Goal: Information Seeking & Learning: Learn about a topic

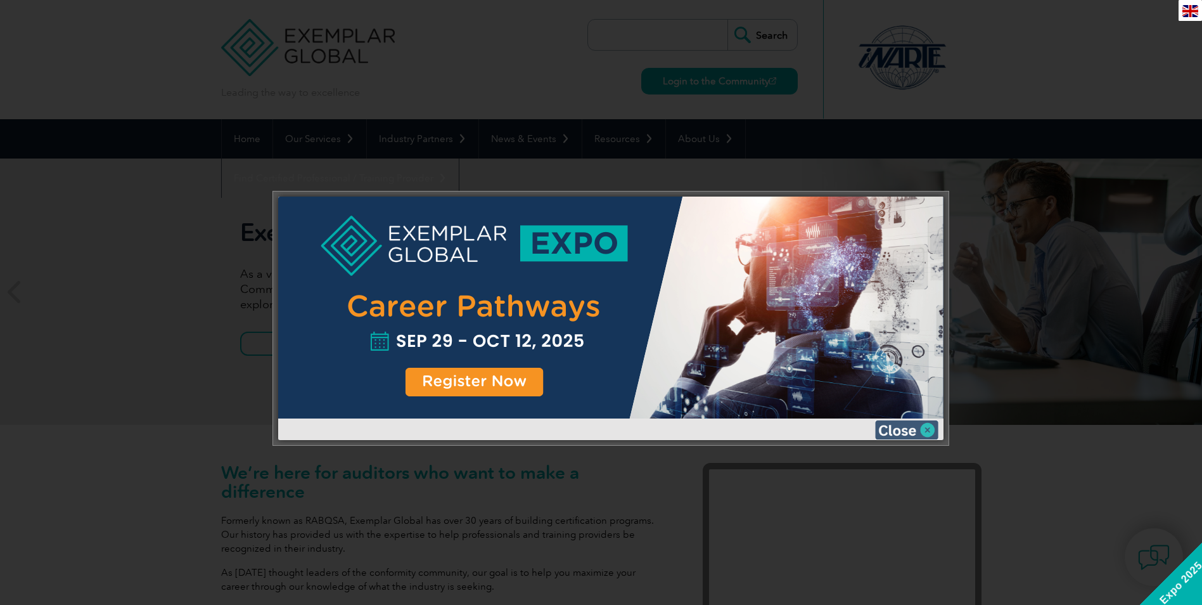
click at [925, 425] on img at bounding box center [906, 429] width 63 height 19
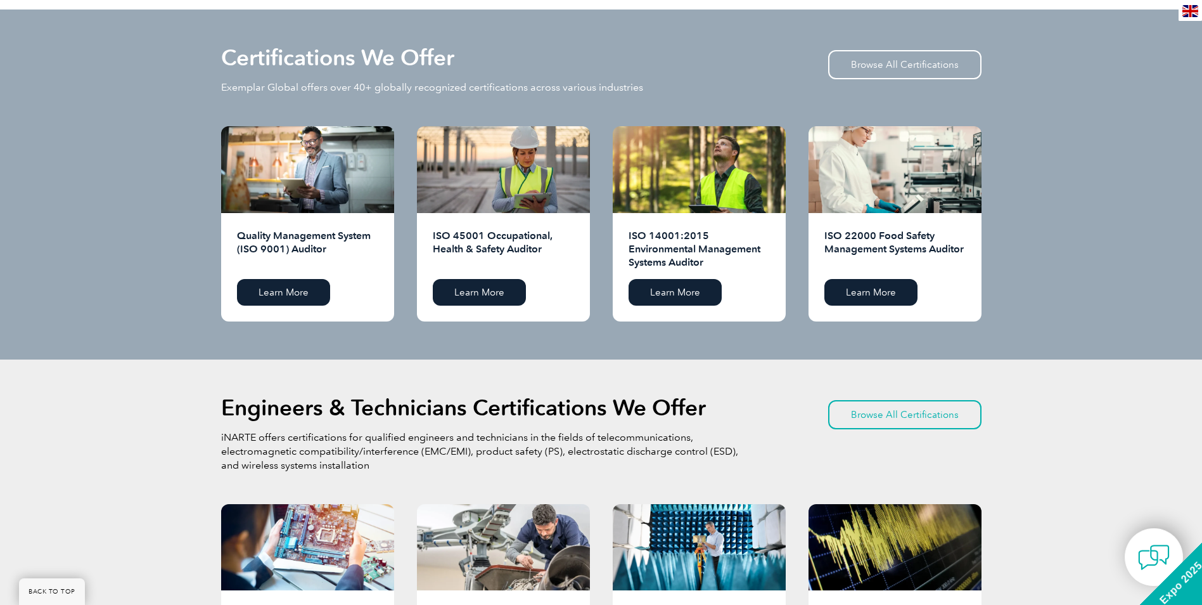
scroll to position [1268, 0]
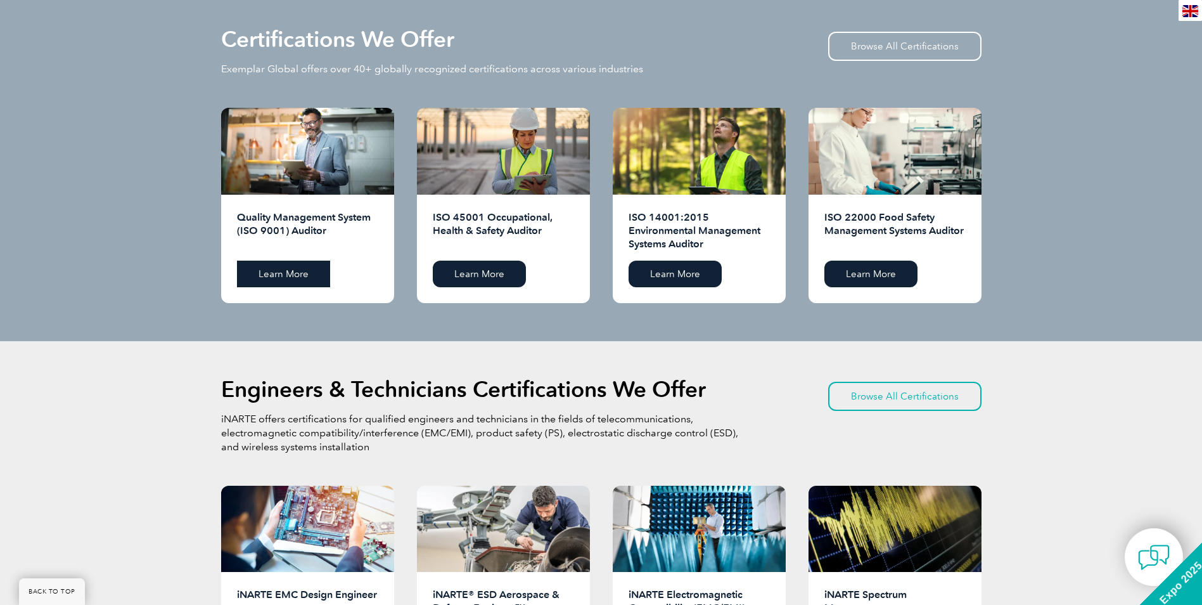
click at [304, 268] on link "Learn More" at bounding box center [283, 274] width 93 height 27
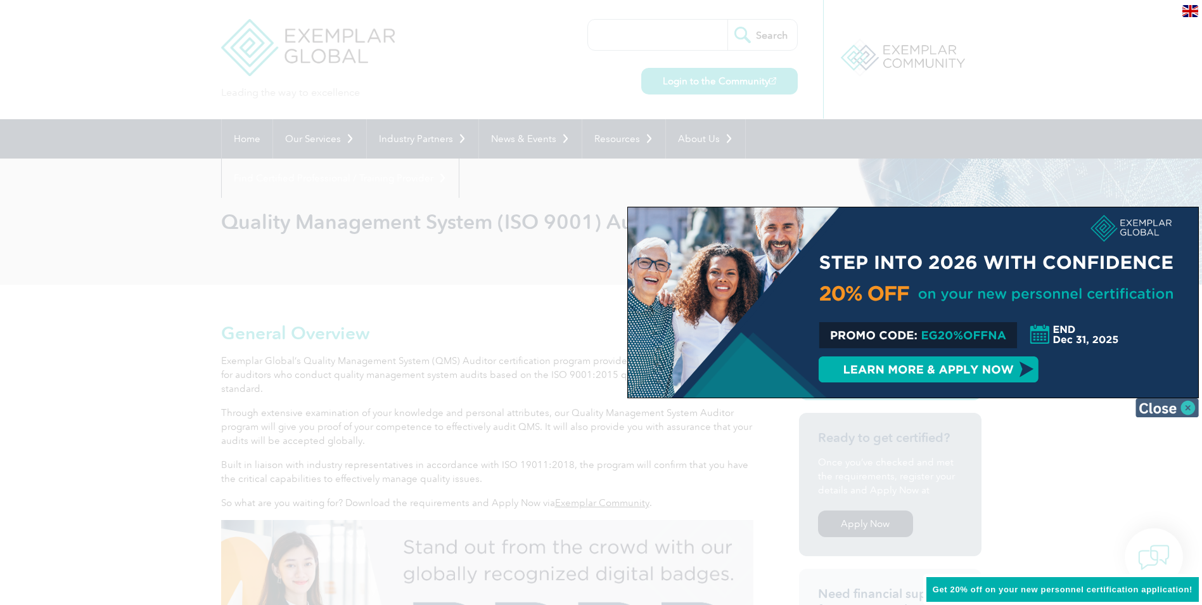
click at [1183, 406] on img at bounding box center [1167, 407] width 63 height 19
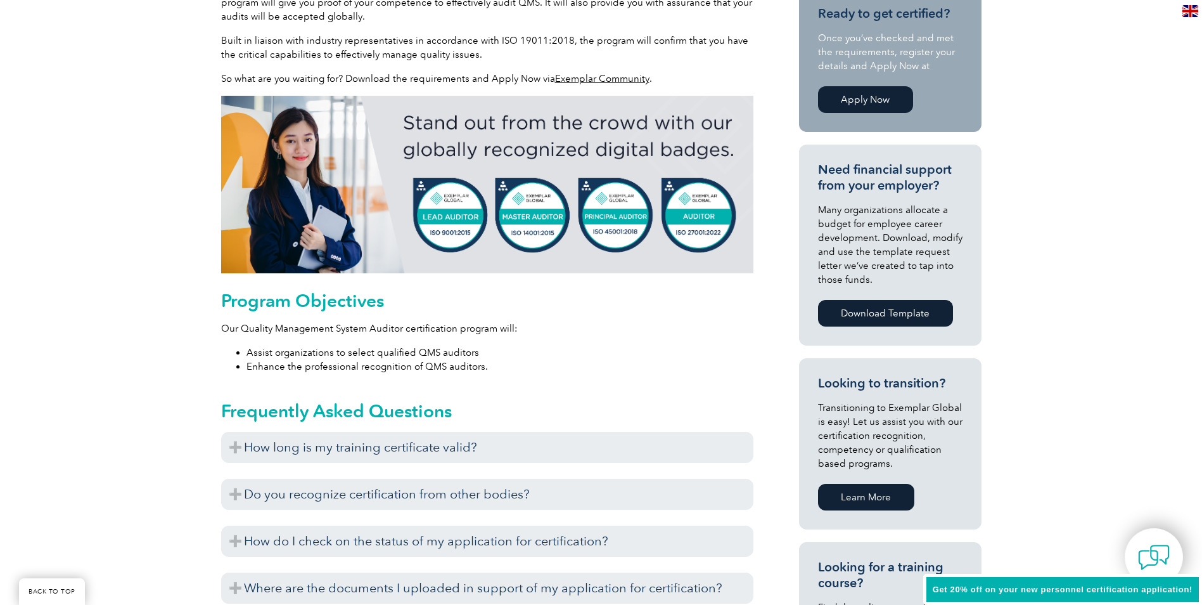
scroll to position [444, 0]
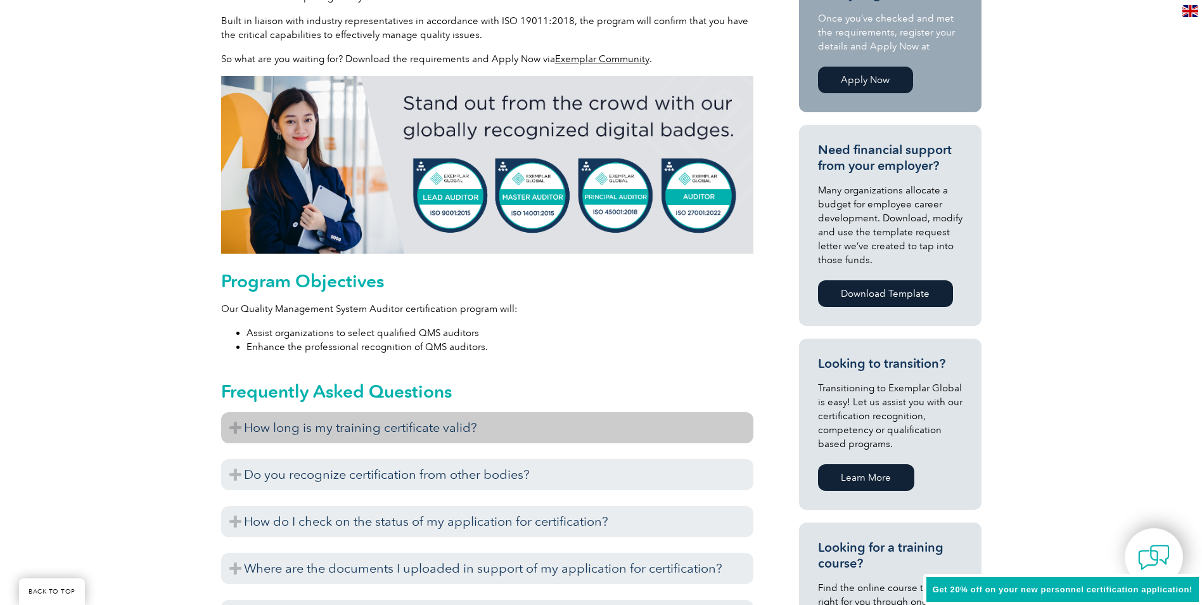
click at [235, 429] on h3 "How long is my training certificate valid?" at bounding box center [487, 427] width 532 height 31
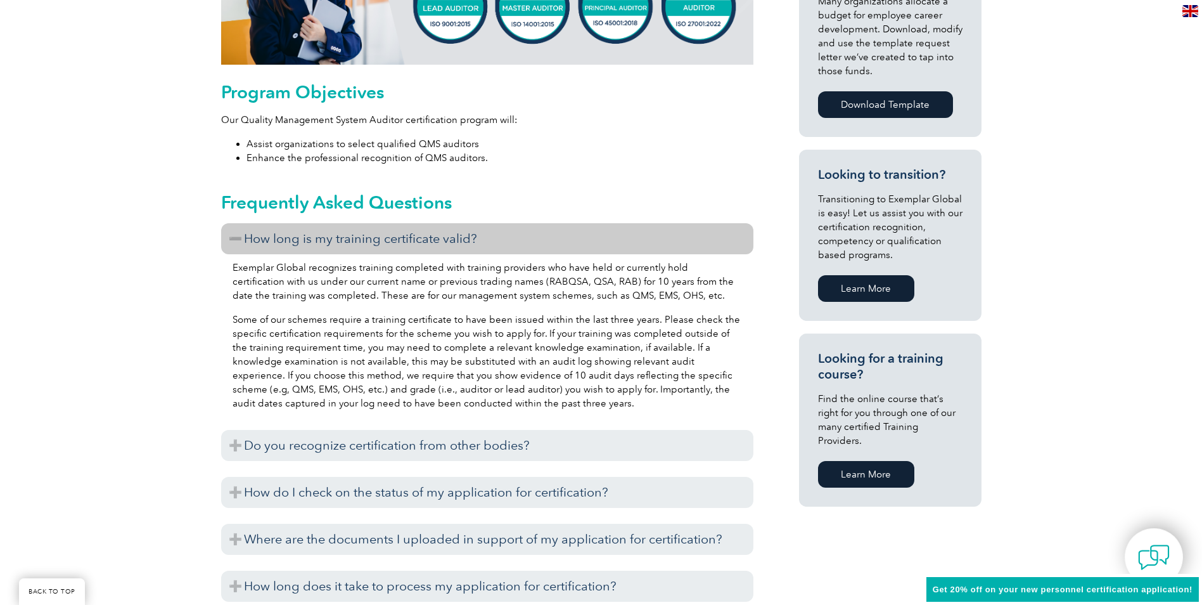
scroll to position [634, 0]
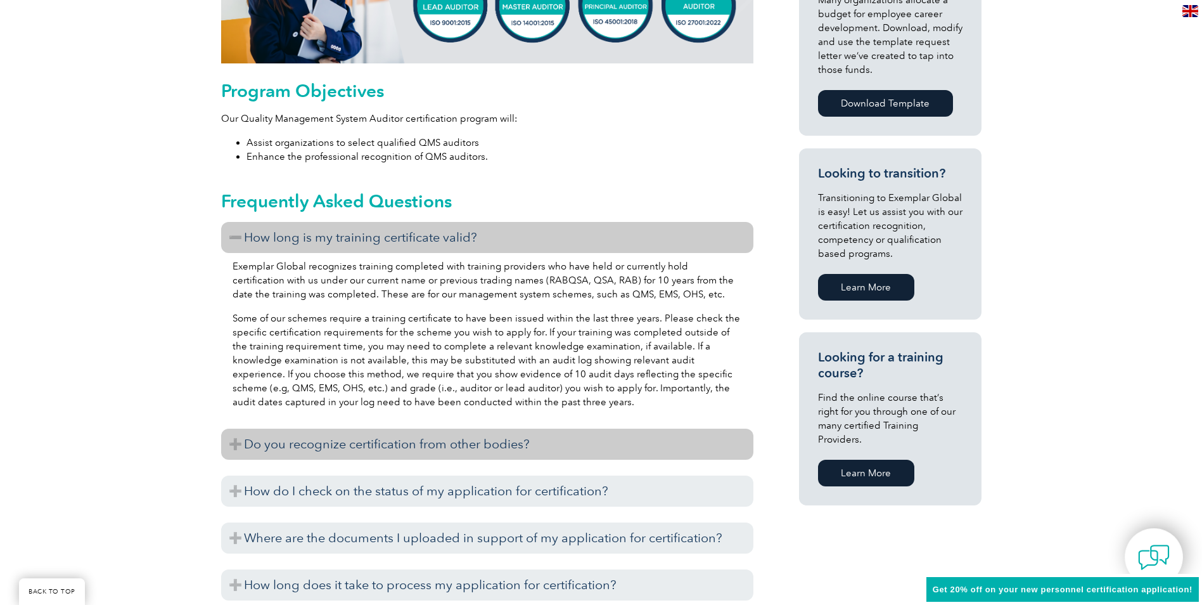
click at [396, 441] on h3 "Do you recognize certification from other bodies?" at bounding box center [487, 444] width 532 height 31
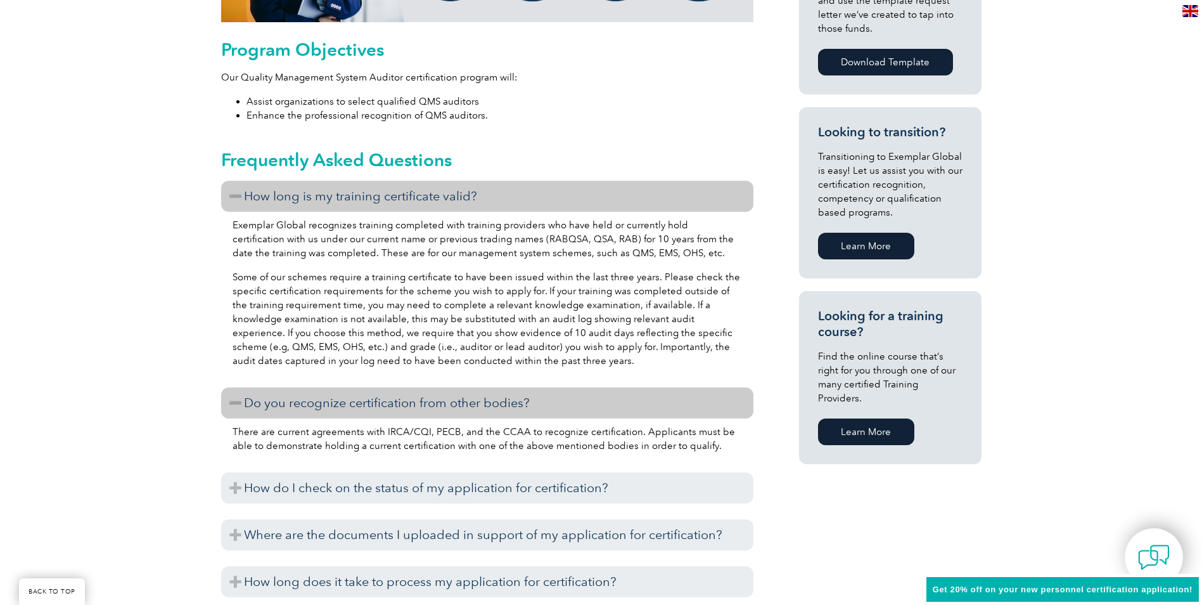
scroll to position [697, 0]
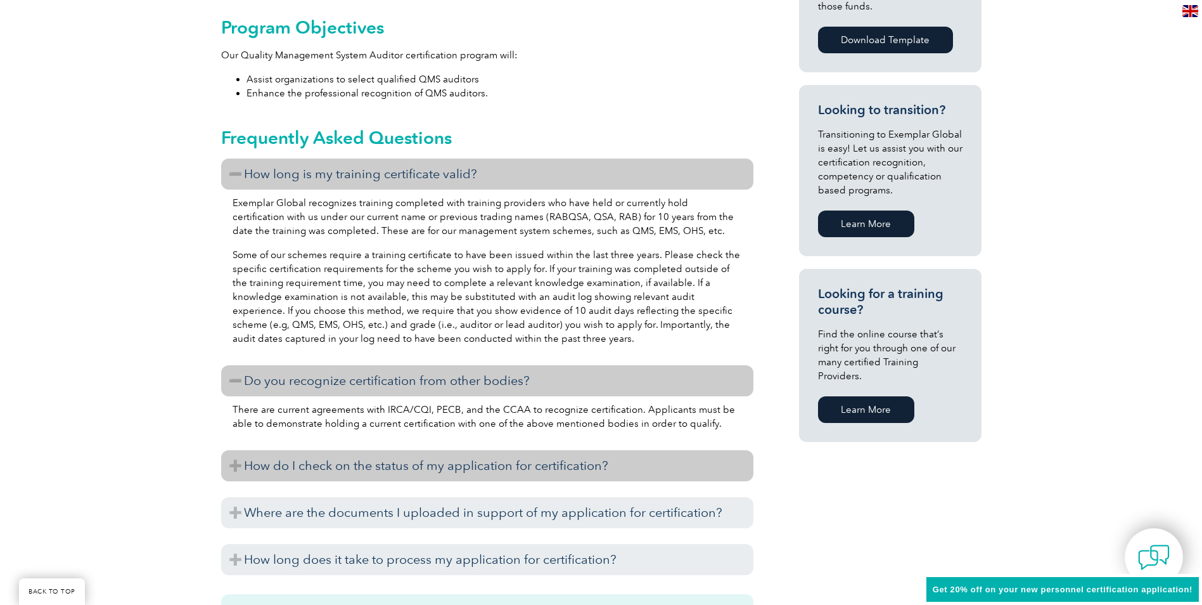
click at [235, 461] on h3 "How do I check on the status of my application for certification?" at bounding box center [487, 465] width 532 height 31
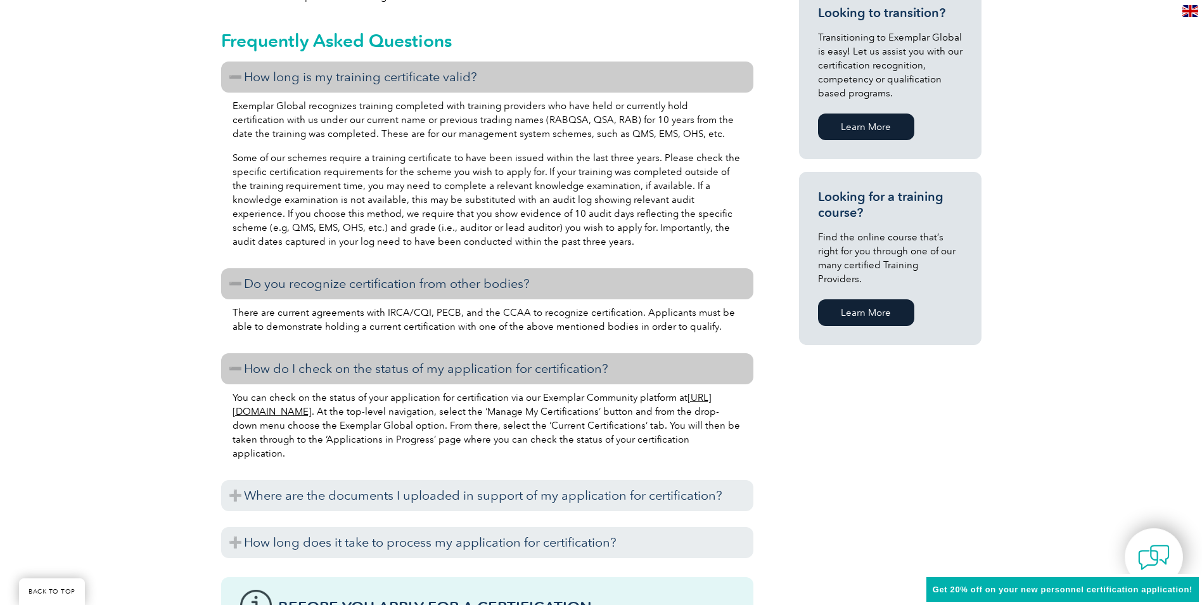
scroll to position [824, 0]
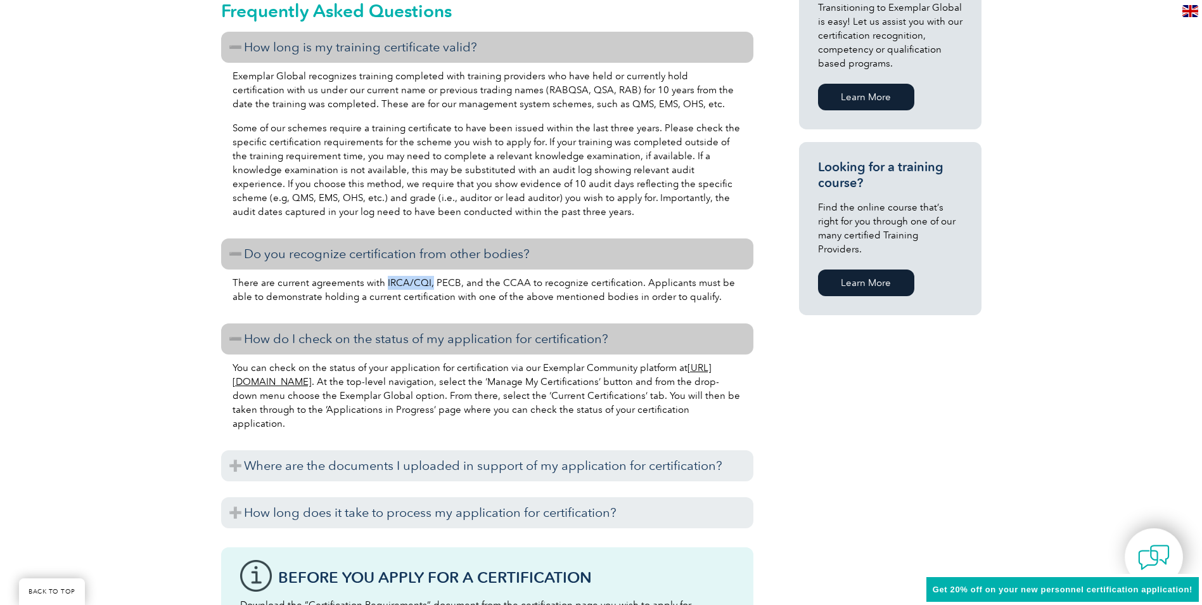
drag, startPoint x: 384, startPoint y: 285, endPoint x: 427, endPoint y: 283, distance: 43.1
click at [427, 283] on p "There are current agreements with IRCA/CQI, PECB, and the CCAA to recognize cer…" at bounding box center [488, 290] width 510 height 28
drag, startPoint x: 427, startPoint y: 283, endPoint x: 418, endPoint y: 284, distance: 9.5
copy p "IRCA/CQI,"
